Goal: Check status: Check status

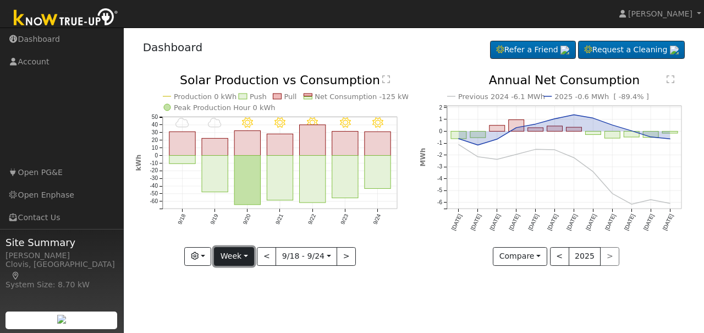
click at [246, 257] on button "Week" at bounding box center [234, 256] width 40 height 19
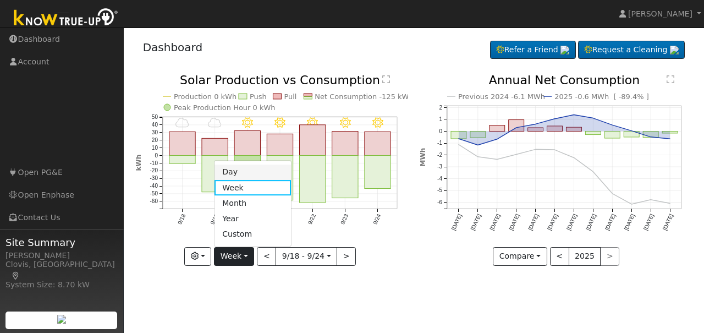
click at [243, 173] on link "Day" at bounding box center [252, 171] width 76 height 15
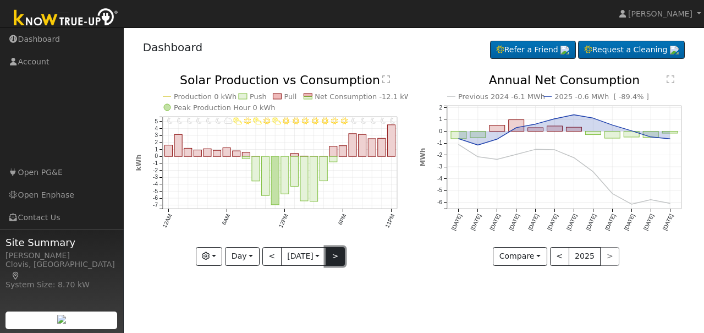
click at [332, 258] on button ">" at bounding box center [334, 256] width 19 height 19
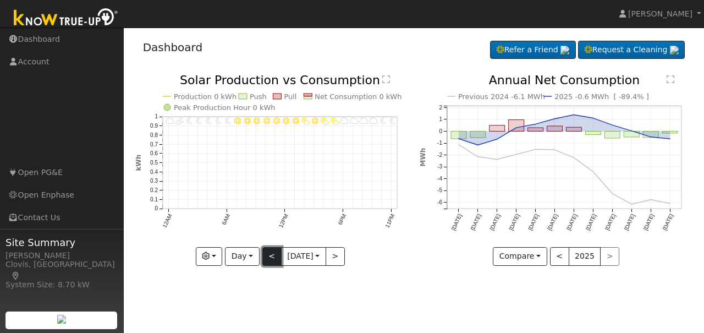
click at [268, 259] on button "<" at bounding box center [271, 256] width 19 height 19
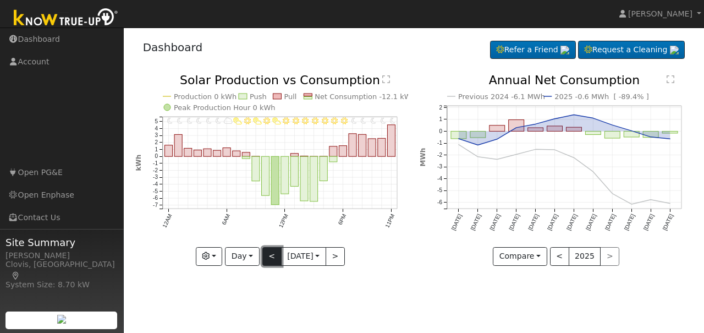
click at [267, 263] on button "<" at bounding box center [271, 256] width 19 height 19
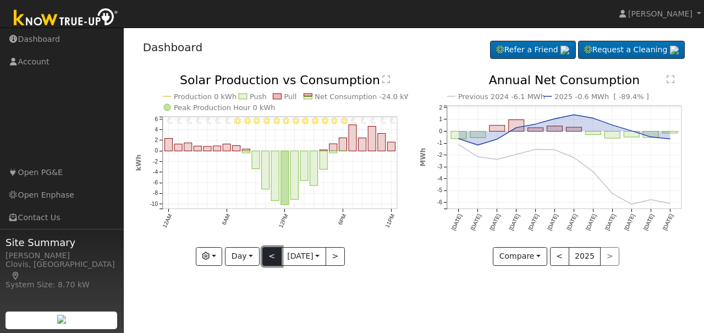
click at [267, 263] on button "<" at bounding box center [271, 256] width 19 height 19
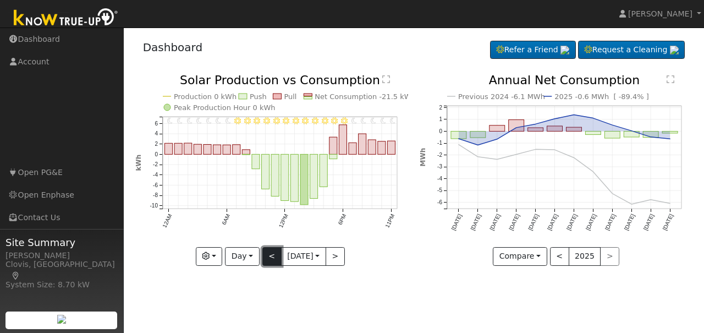
click at [267, 263] on button "<" at bounding box center [271, 256] width 19 height 19
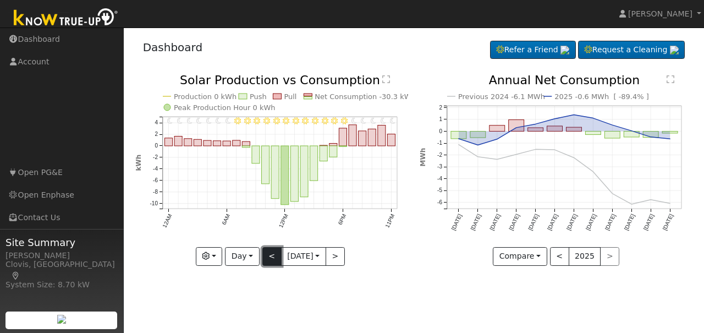
click at [267, 263] on button "<" at bounding box center [271, 256] width 19 height 19
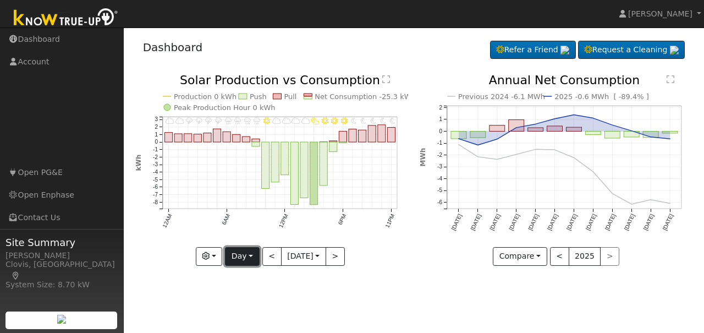
click at [250, 257] on button "Day" at bounding box center [242, 256] width 34 height 19
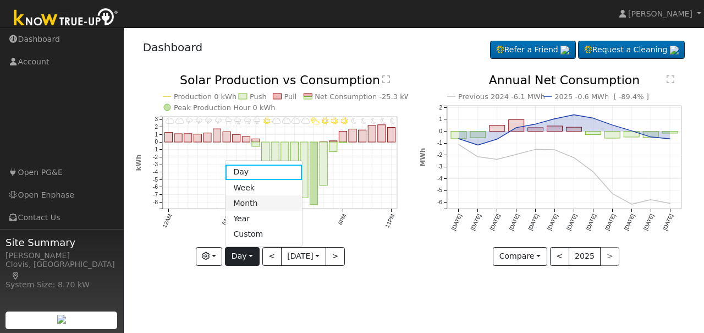
click at [247, 201] on link "Month" at bounding box center [263, 202] width 76 height 15
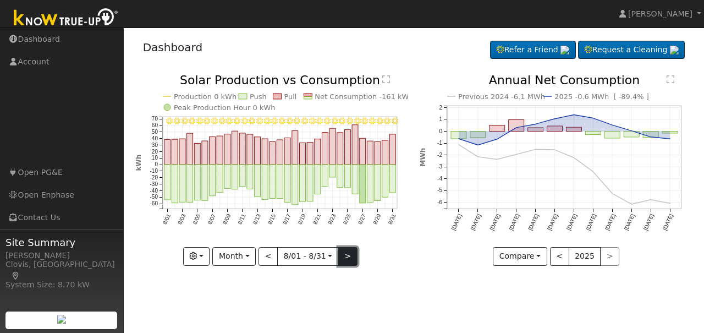
click at [345, 257] on button ">" at bounding box center [347, 256] width 19 height 19
type input "[DATE]"
